Goal: Information Seeking & Learning: Learn about a topic

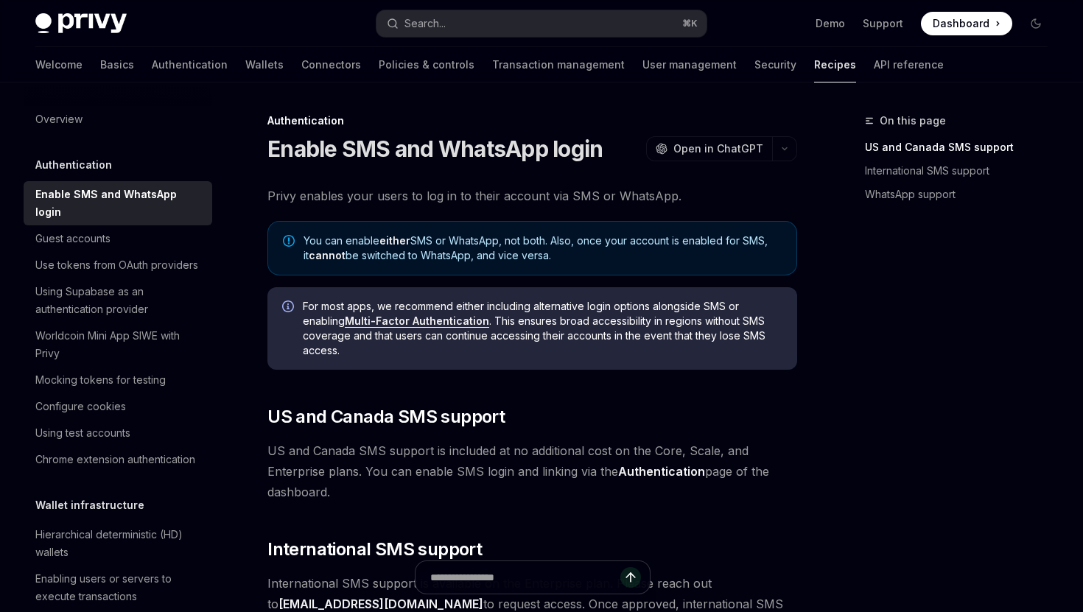
scroll to position [289, 0]
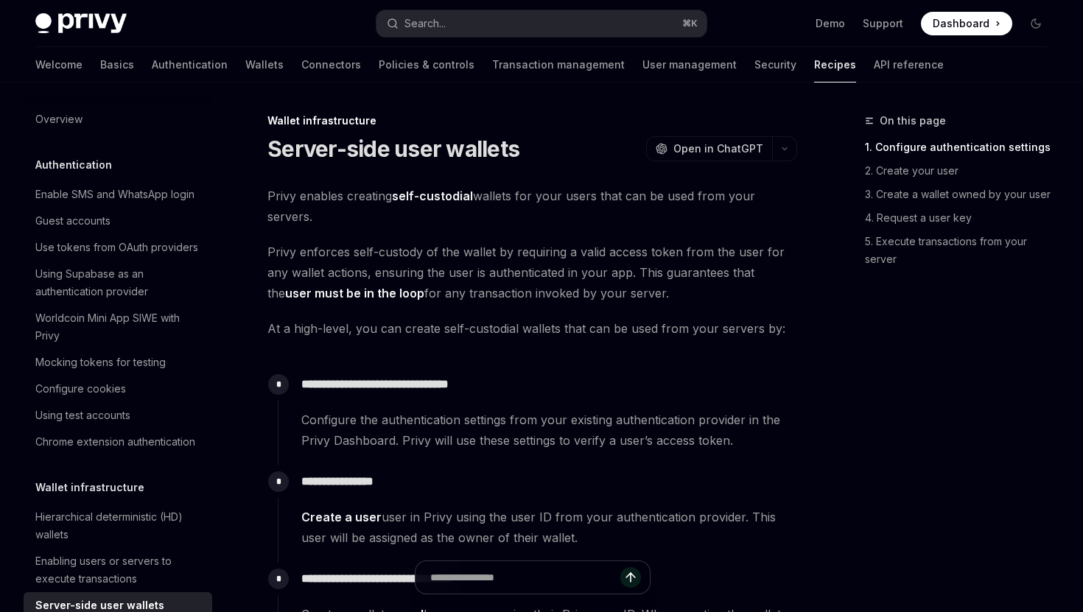
scroll to position [258, 0]
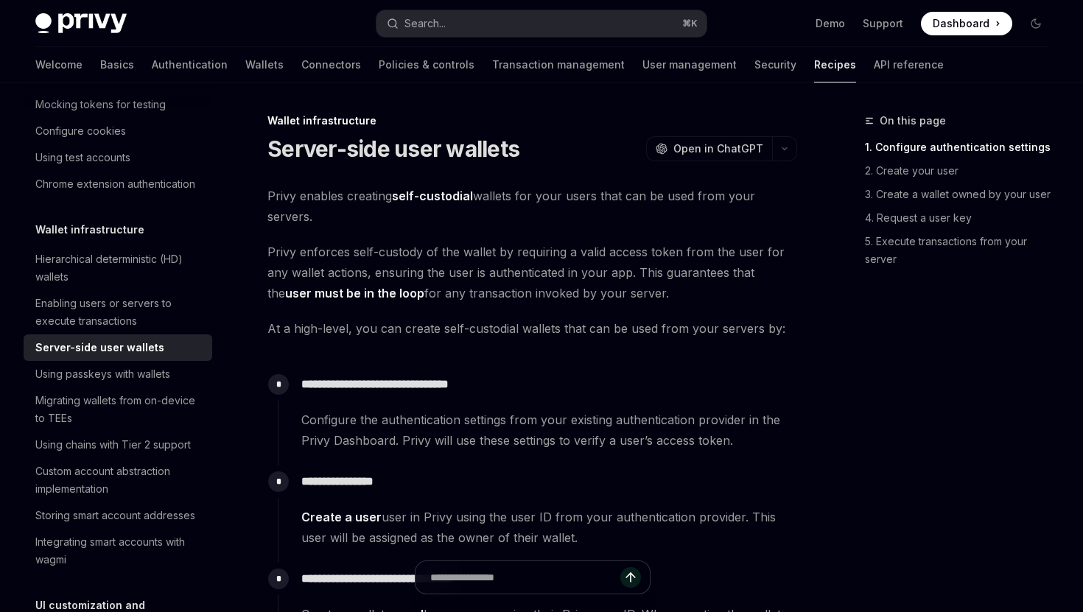
type textarea "*"
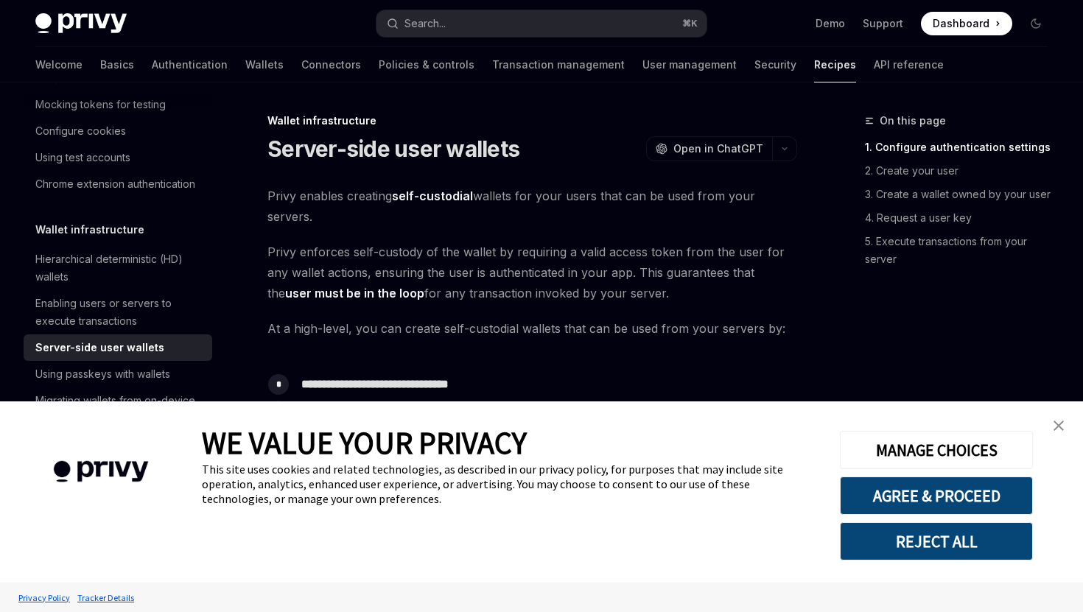
click at [1064, 426] on link "close banner" at bounding box center [1058, 425] width 29 height 29
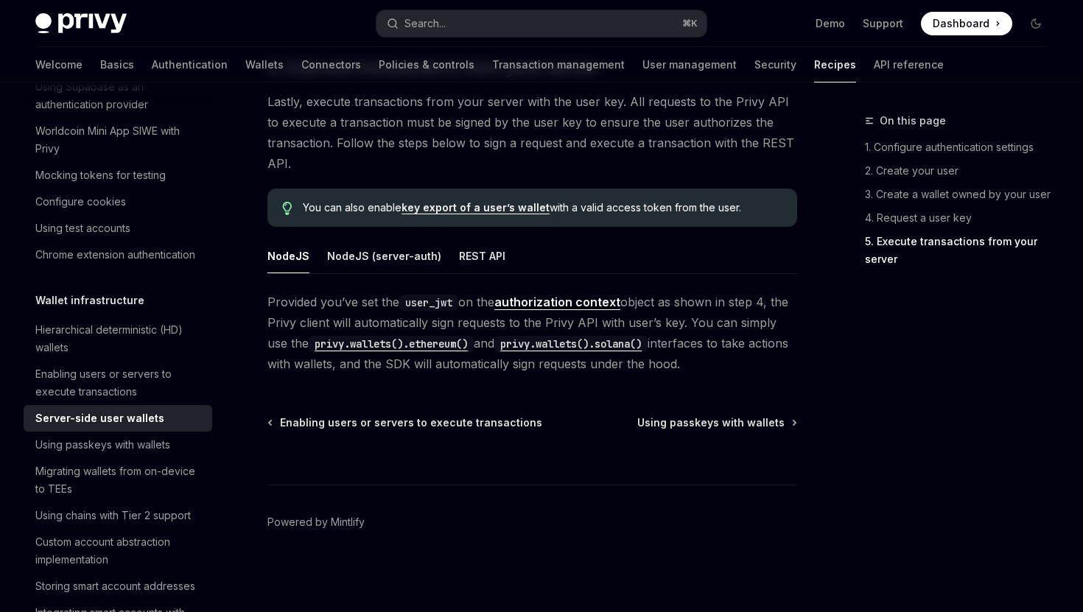
scroll to position [179, 0]
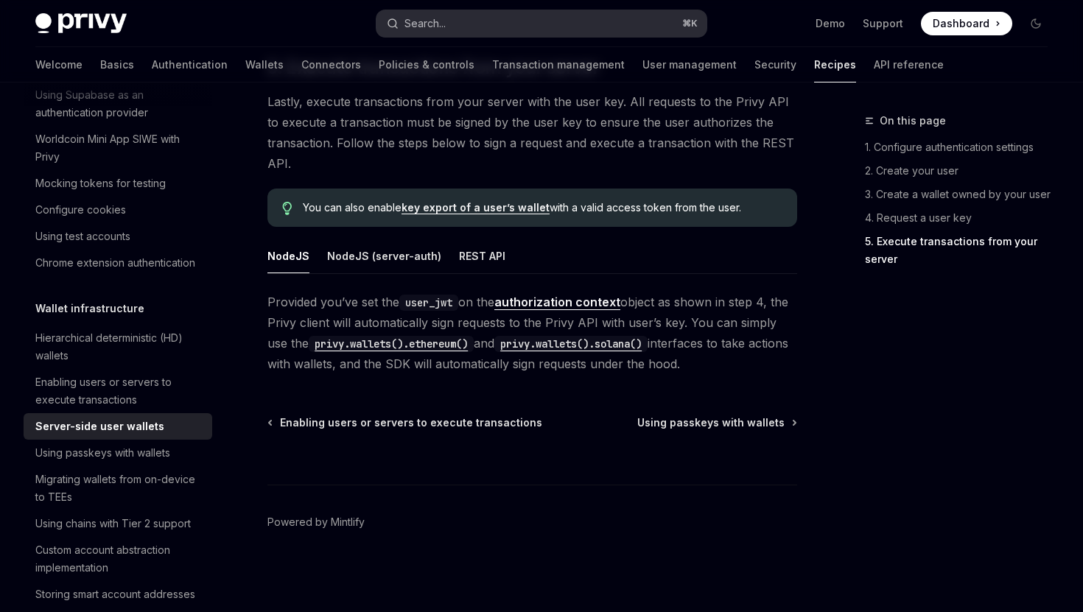
click at [426, 21] on div "Search..." at bounding box center [424, 24] width 41 height 18
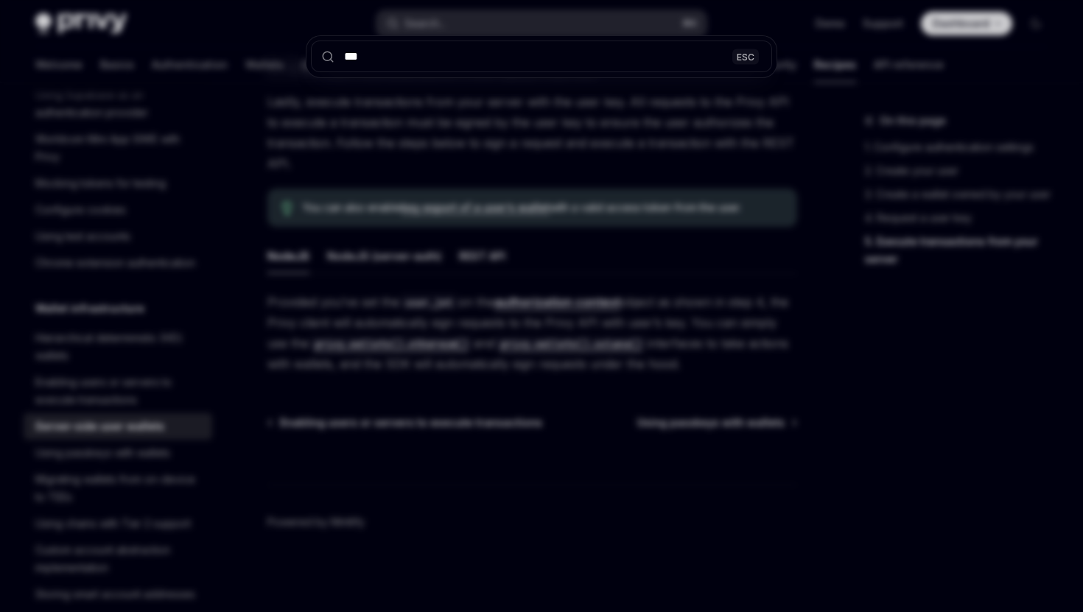
type input "****"
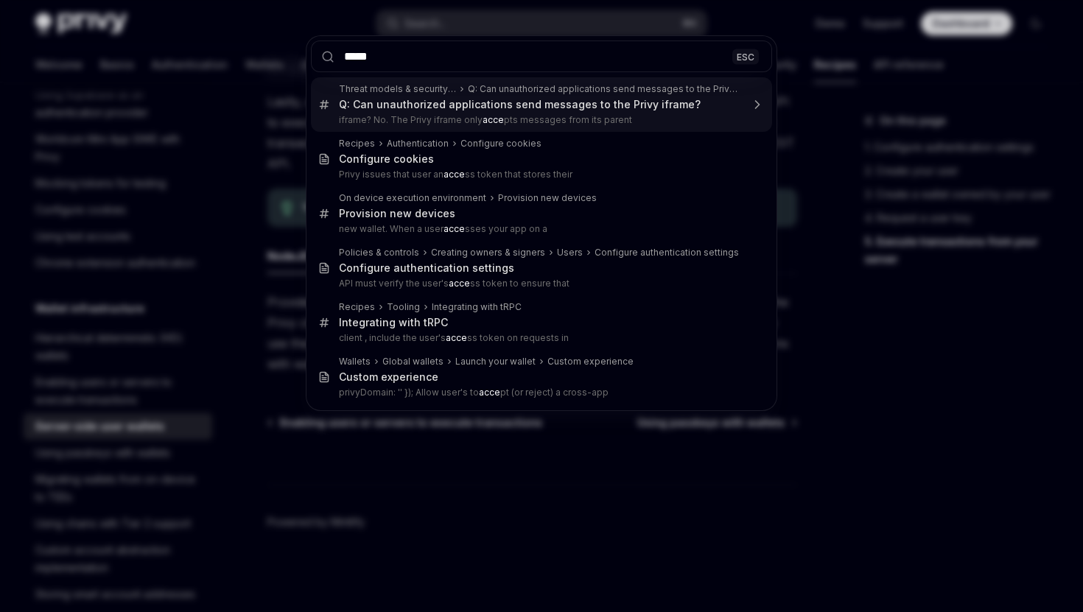
type input "******"
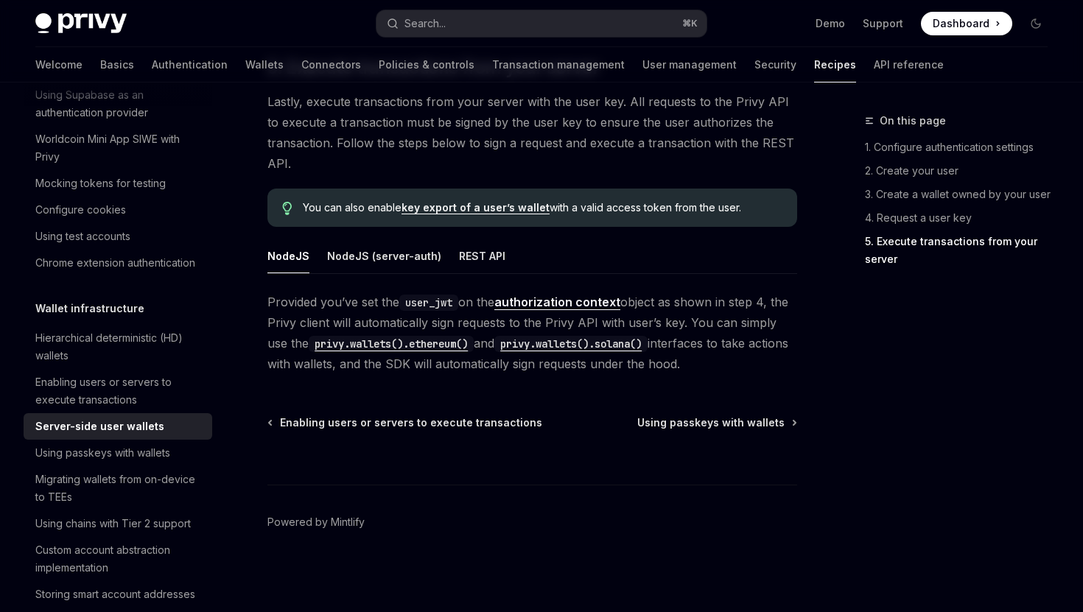
type textarea "*"
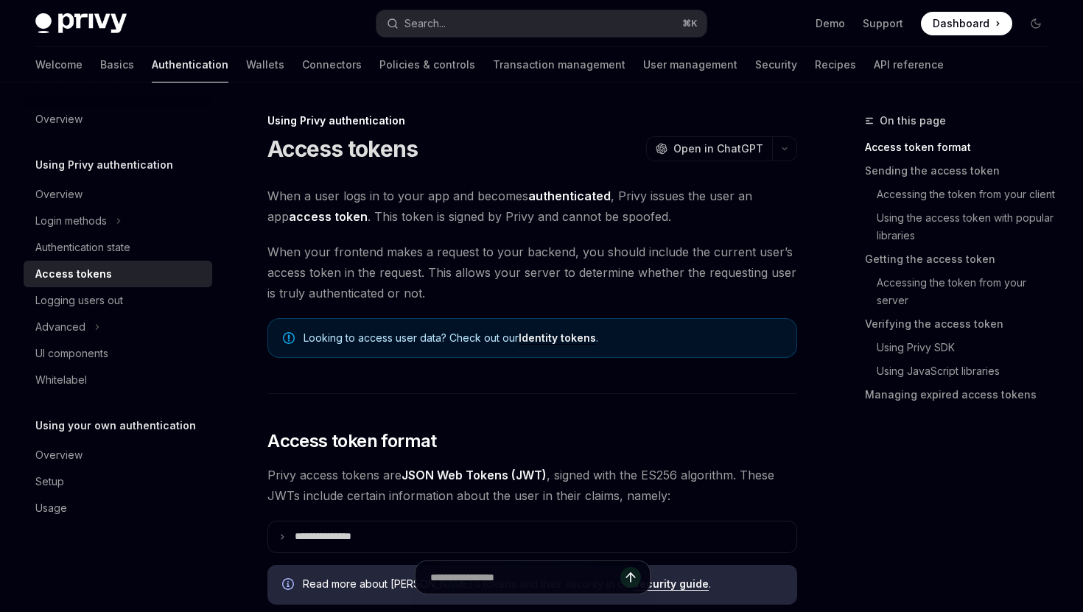
click at [322, 217] on strong "access token" at bounding box center [328, 216] width 79 height 15
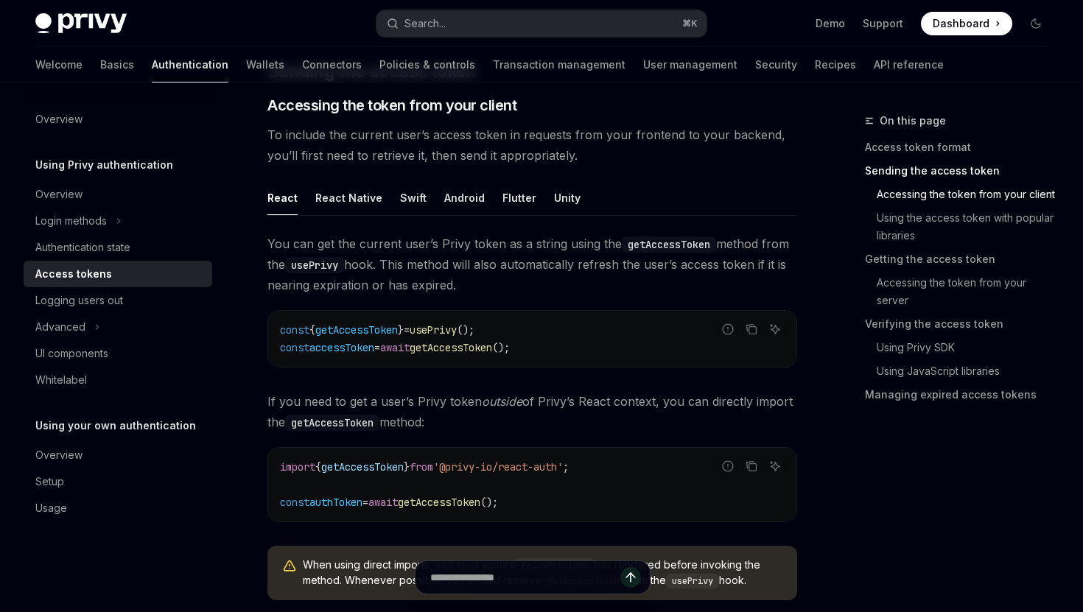
scroll to position [619, 0]
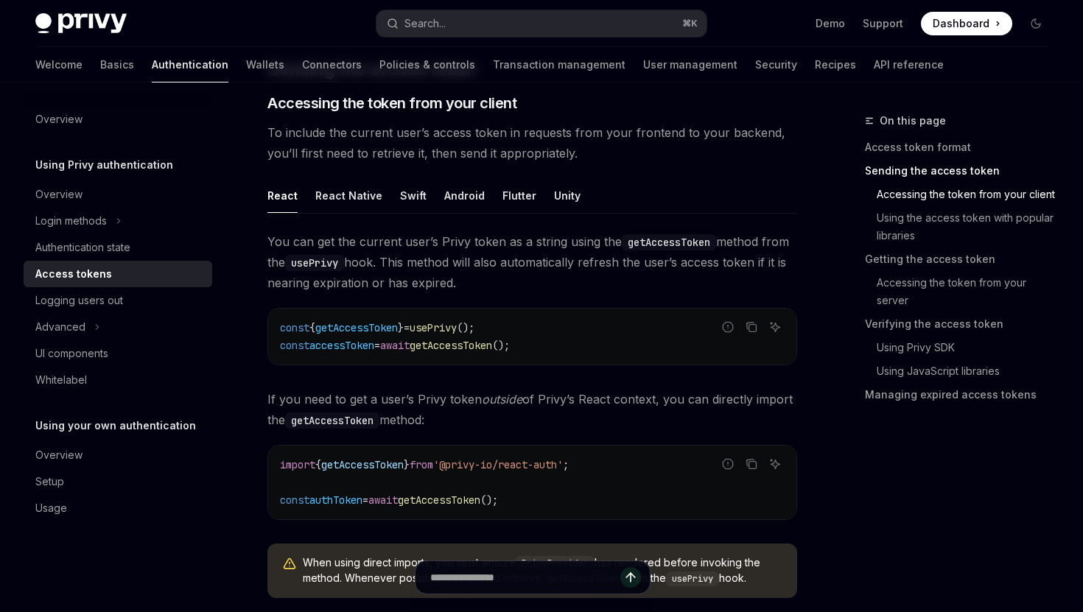
click at [362, 325] on span "getAccessToken" at bounding box center [356, 327] width 82 height 13
copy span "getAccessToken"
